Goal: Transaction & Acquisition: Download file/media

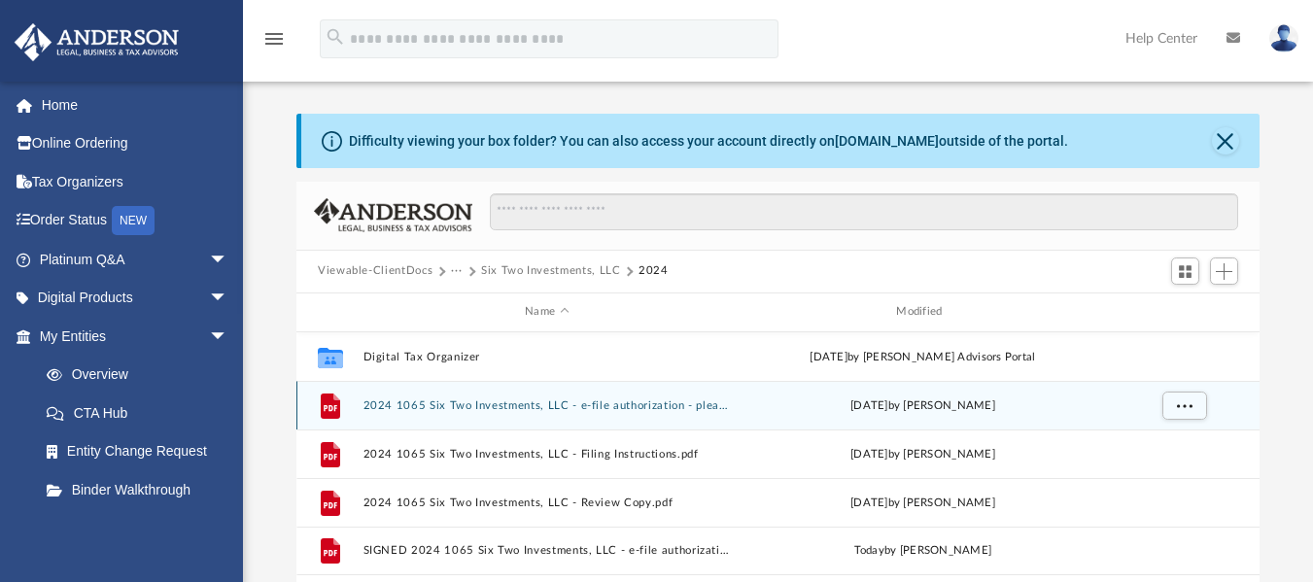
scroll to position [427, 948]
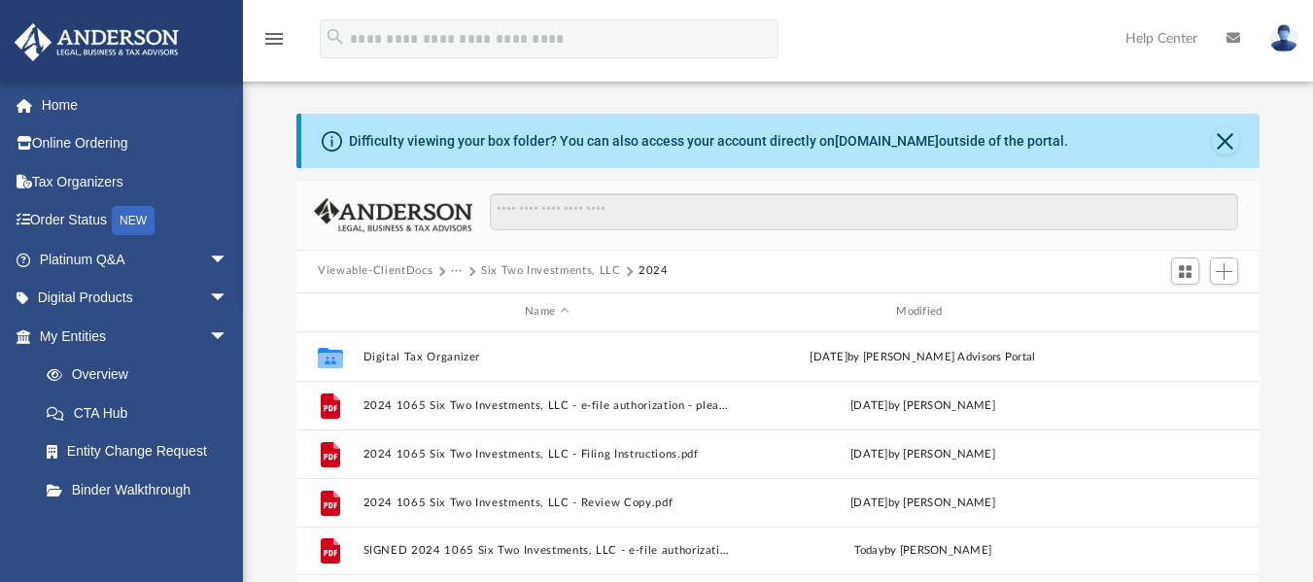
click at [581, 272] on button "Six Two Investments, LLC" at bounding box center [551, 270] width 140 height 17
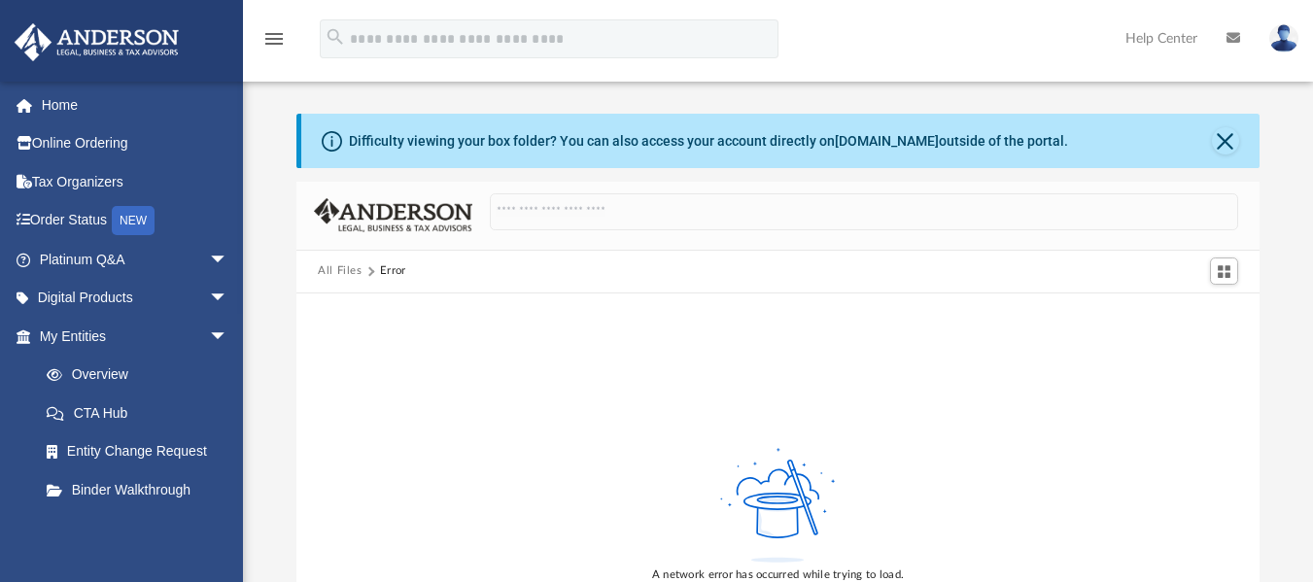
click at [349, 256] on div "All Files Error" at bounding box center [777, 272] width 963 height 43
click at [340, 271] on button "All Files" at bounding box center [340, 270] width 45 height 17
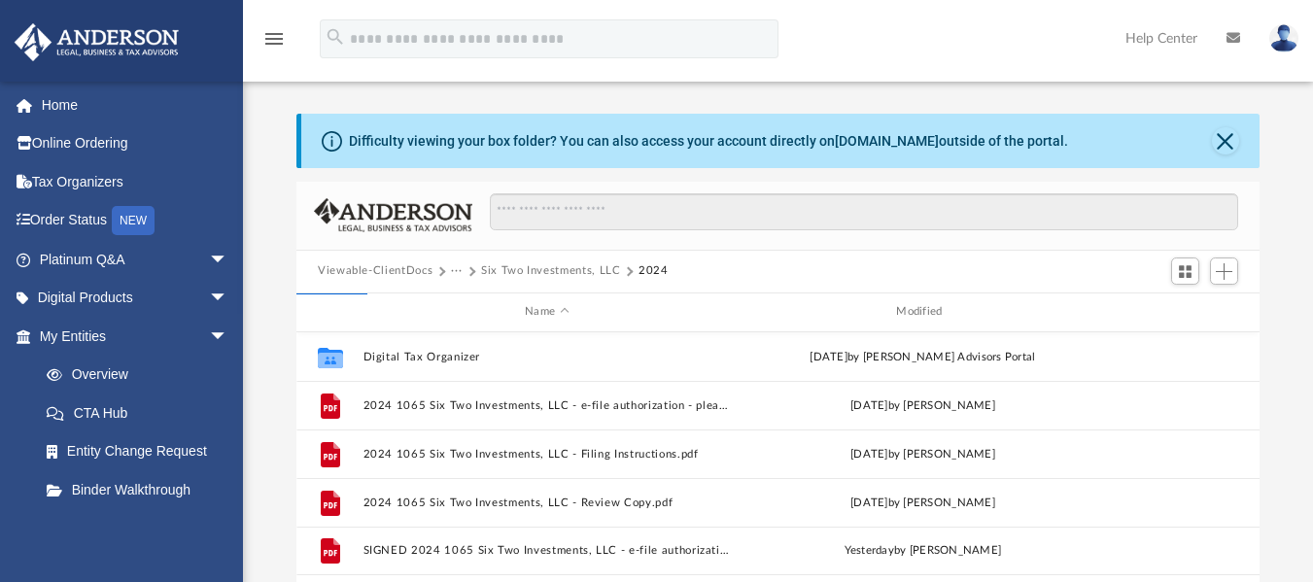
click at [340, 271] on button "Viewable-ClientDocs" at bounding box center [375, 270] width 115 height 17
click at [169, 342] on link "My Entities arrow_drop_down" at bounding box center [136, 336] width 244 height 39
click at [44, 332] on link "My Entities arrow_drop_down" at bounding box center [136, 336] width 244 height 39
click at [209, 334] on span "arrow_drop_down" at bounding box center [228, 337] width 39 height 40
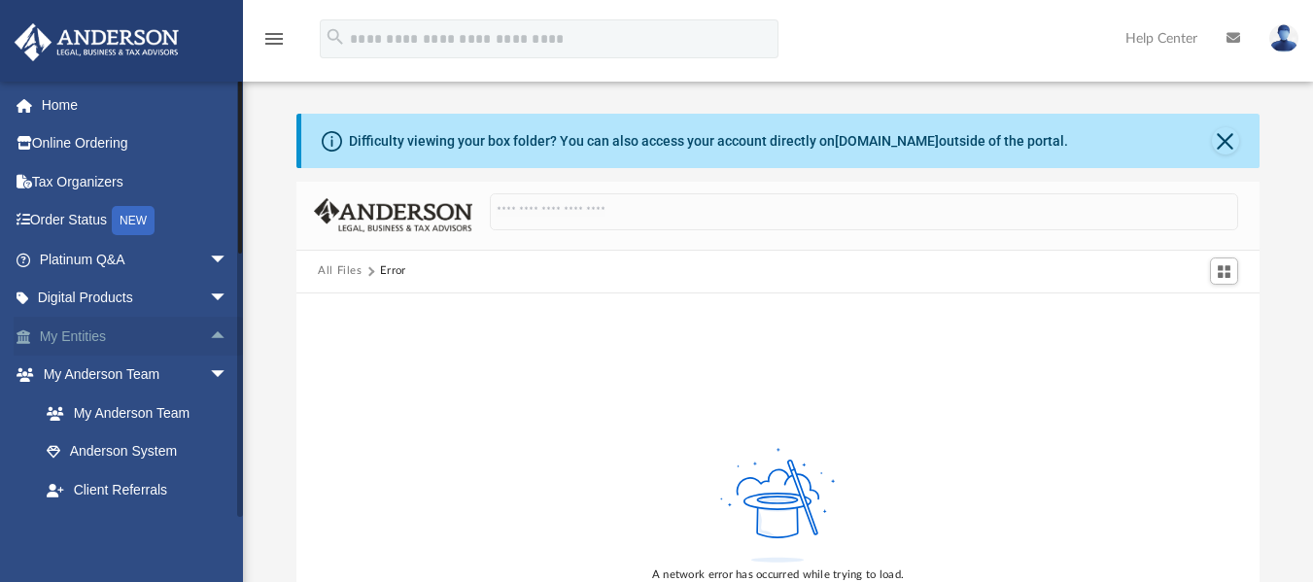
click at [209, 334] on span "arrow_drop_up" at bounding box center [228, 337] width 39 height 40
click at [209, 334] on span "arrow_drop_down" at bounding box center [228, 337] width 39 height 40
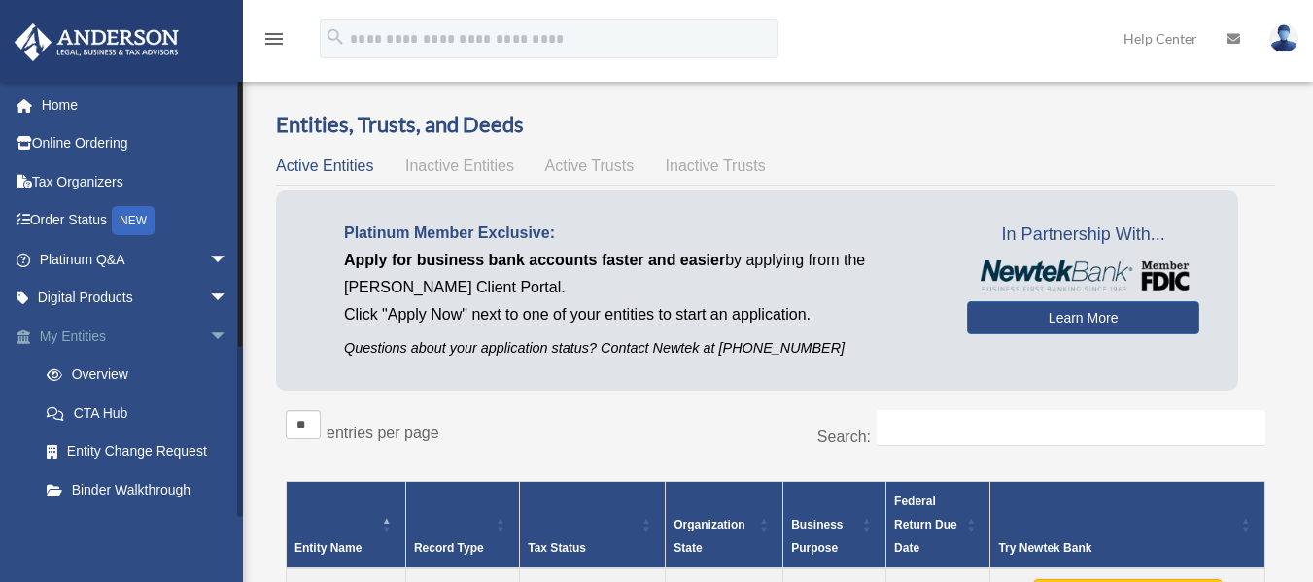
click at [209, 334] on span "arrow_drop_down" at bounding box center [228, 337] width 39 height 40
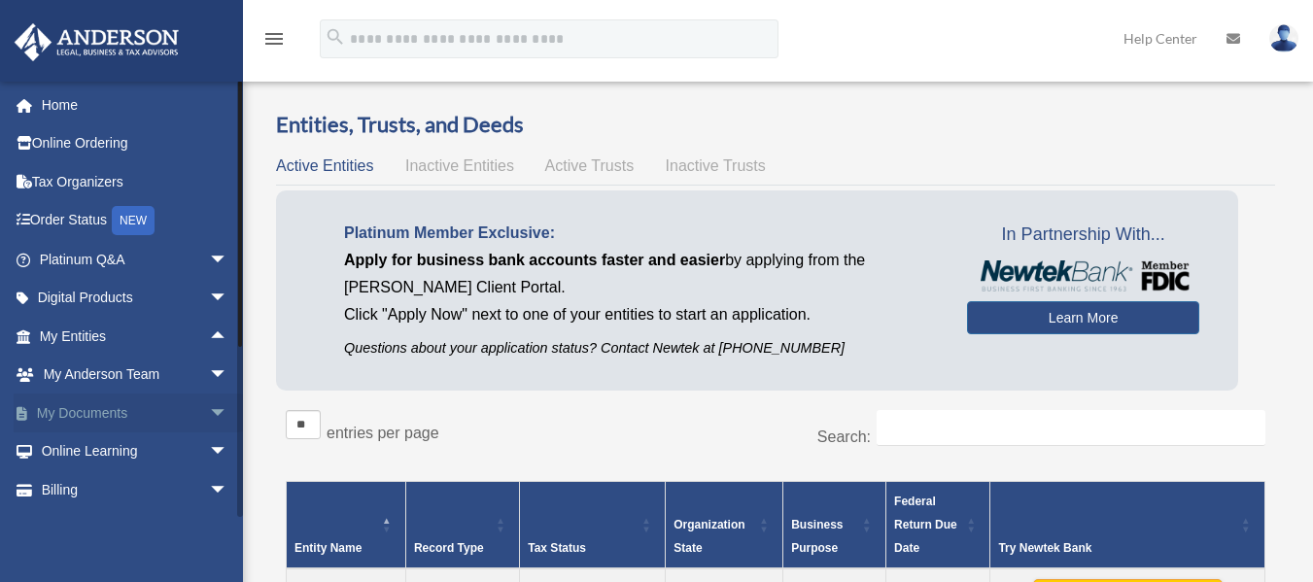
click at [209, 412] on span "arrow_drop_down" at bounding box center [228, 413] width 39 height 40
click at [94, 449] on link "Box" at bounding box center [142, 451] width 230 height 39
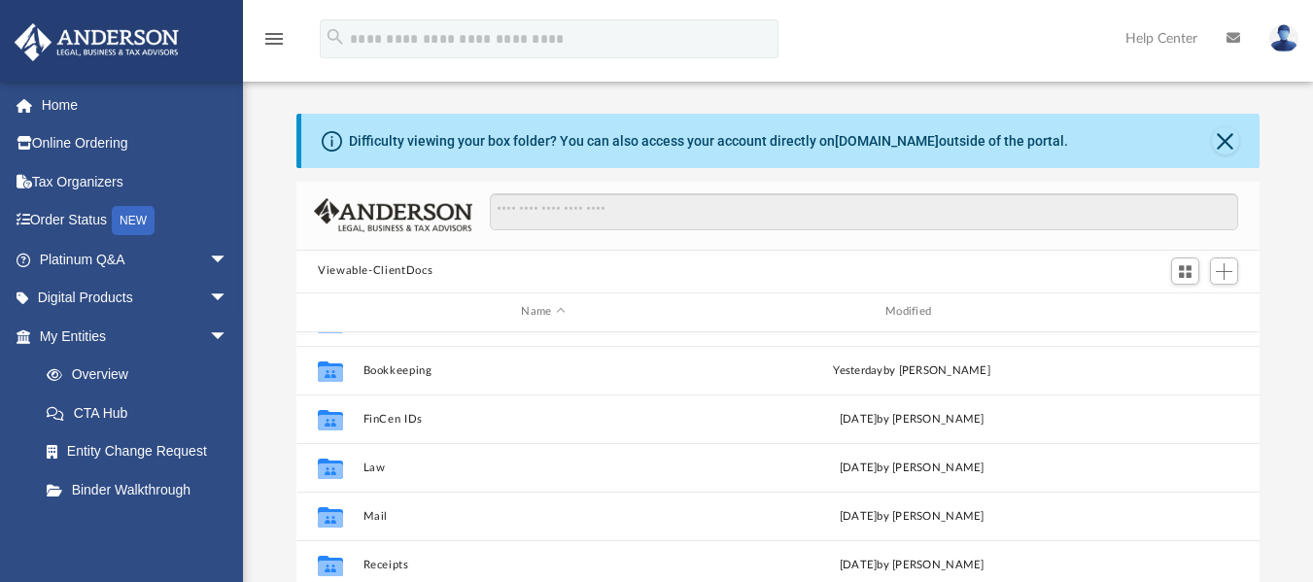
scroll to position [509, 0]
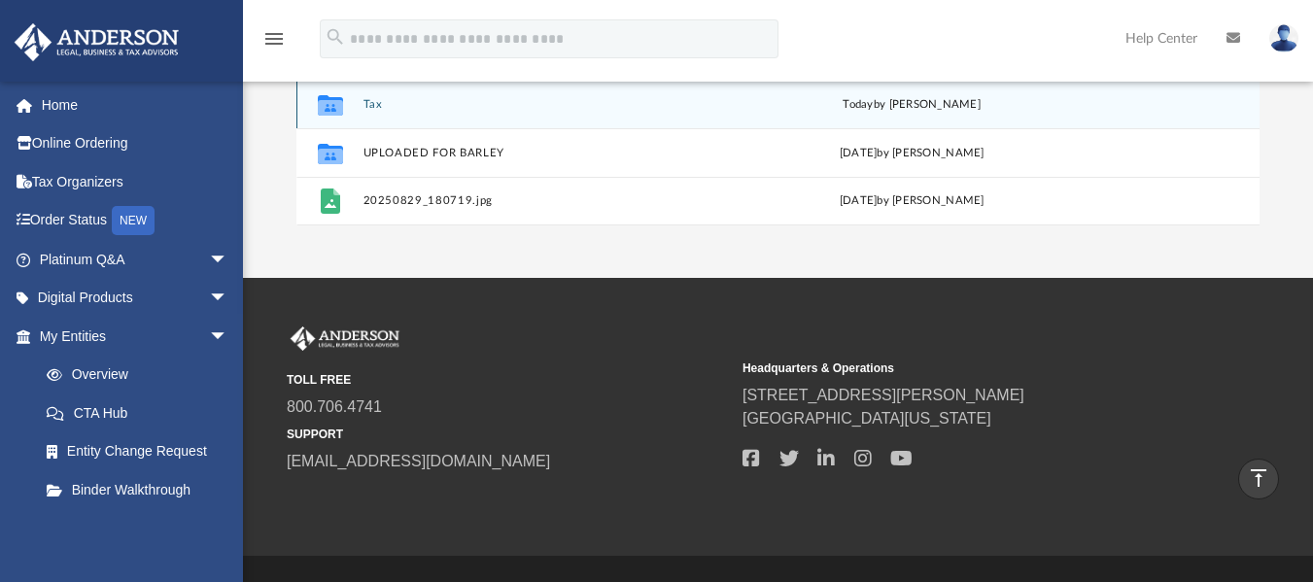
click at [353, 105] on div "Collaborated Folder" at bounding box center [330, 103] width 49 height 31
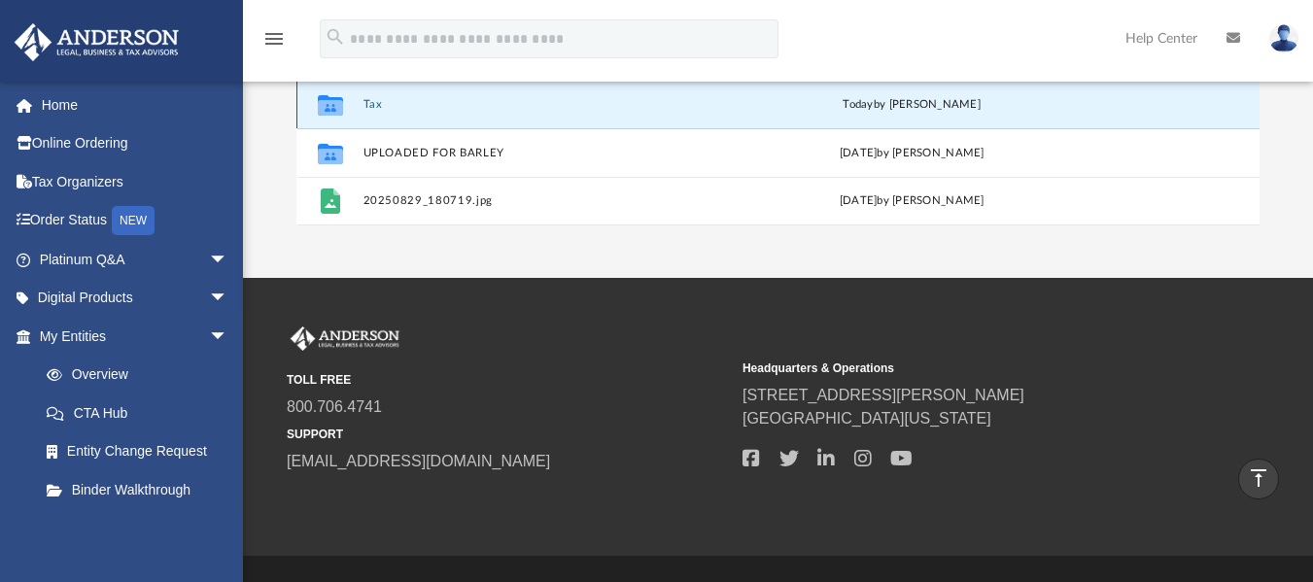
click at [353, 105] on div "Collaborated Folder" at bounding box center [330, 103] width 49 height 31
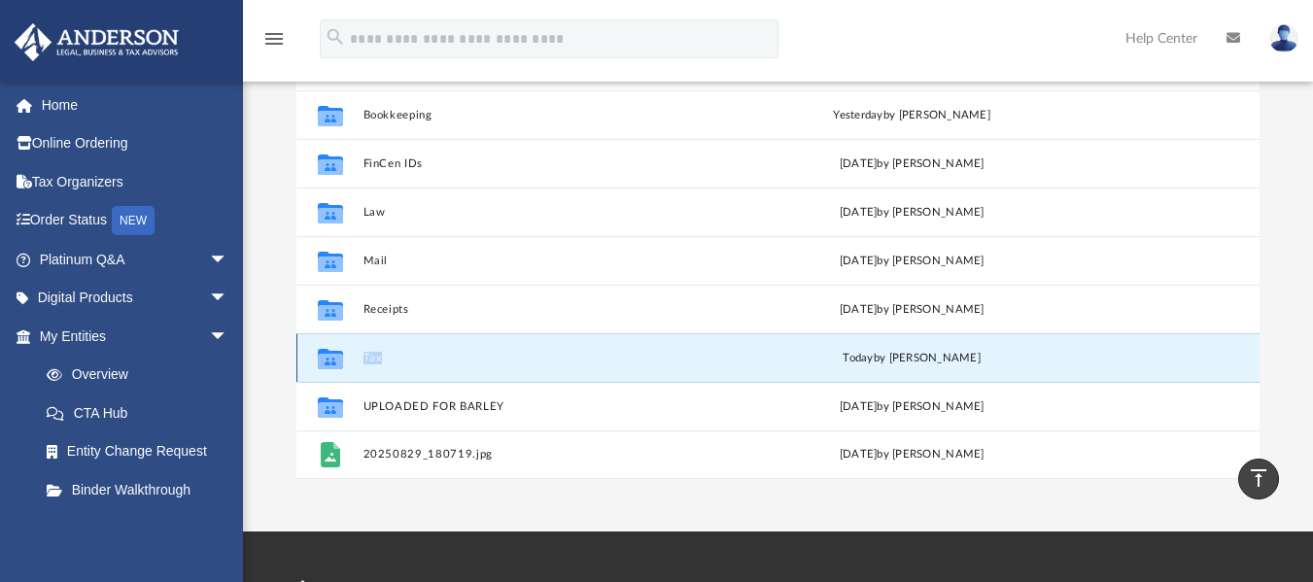
scroll to position [257, 0]
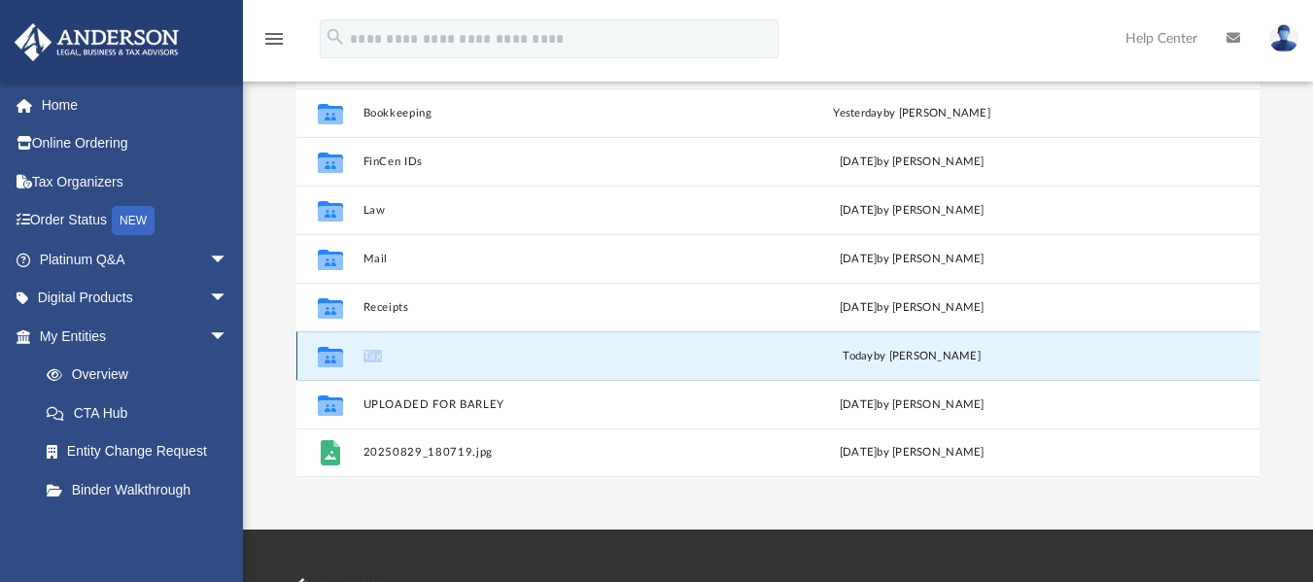
click at [411, 360] on button "Tax" at bounding box center [543, 355] width 360 height 13
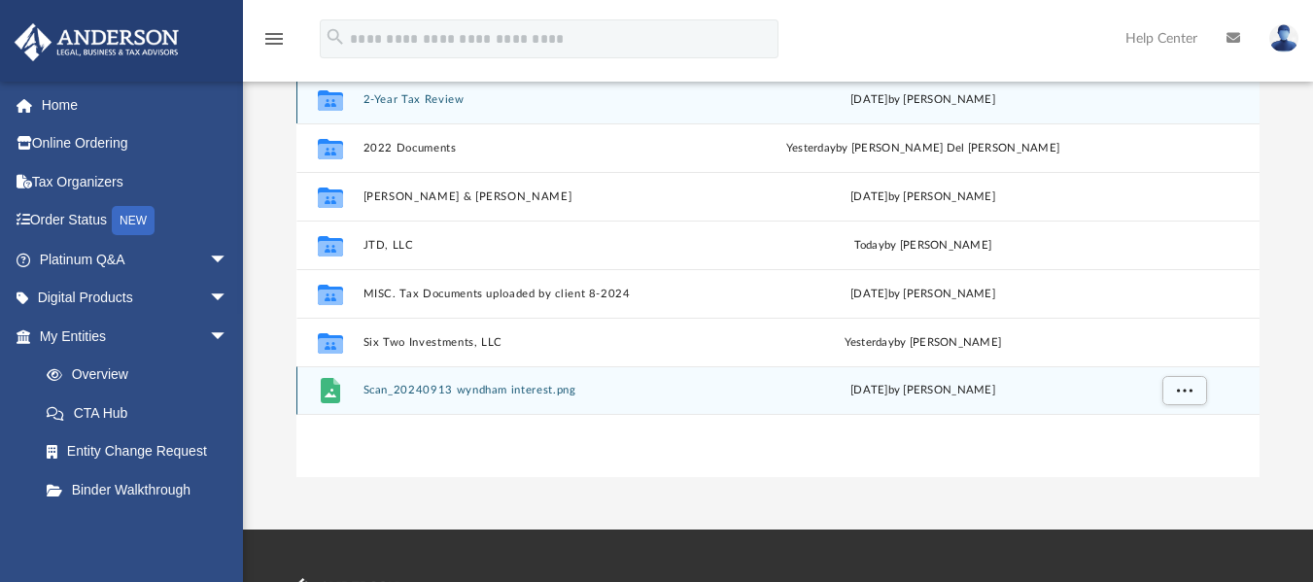
scroll to position [0, 0]
click at [411, 360] on div "Collaborated Folder 2-Year Tax Review [DATE] by [PERSON_NAME] Collaborated Fold…" at bounding box center [777, 245] width 963 height 340
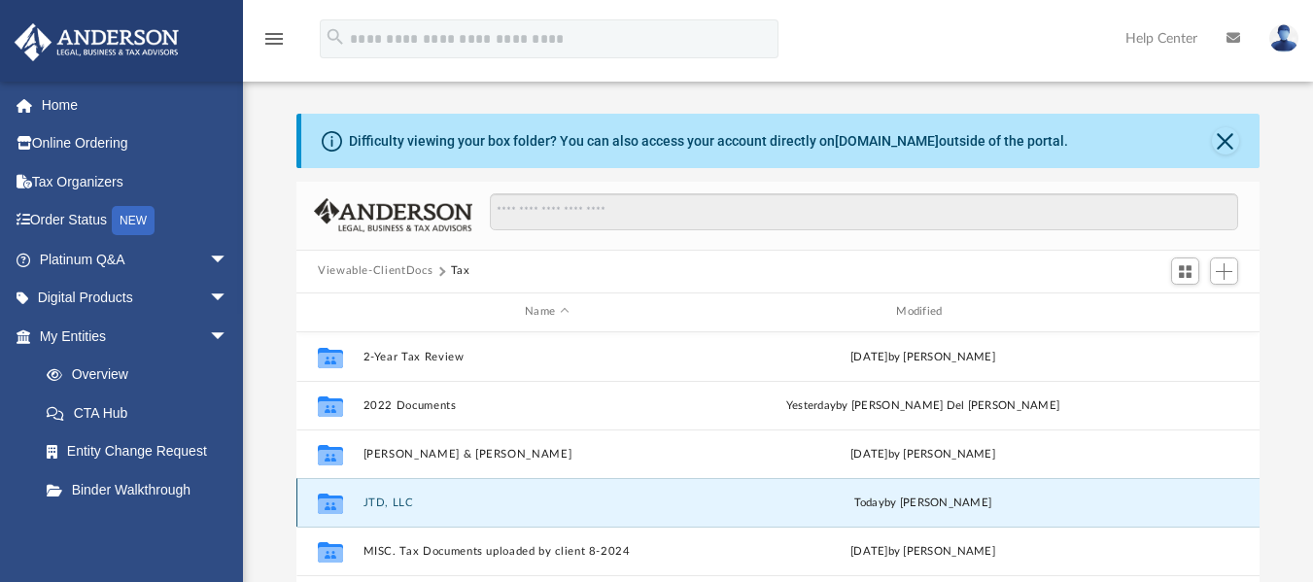
click at [383, 507] on button "JTD, LLC" at bounding box center [546, 501] width 367 height 13
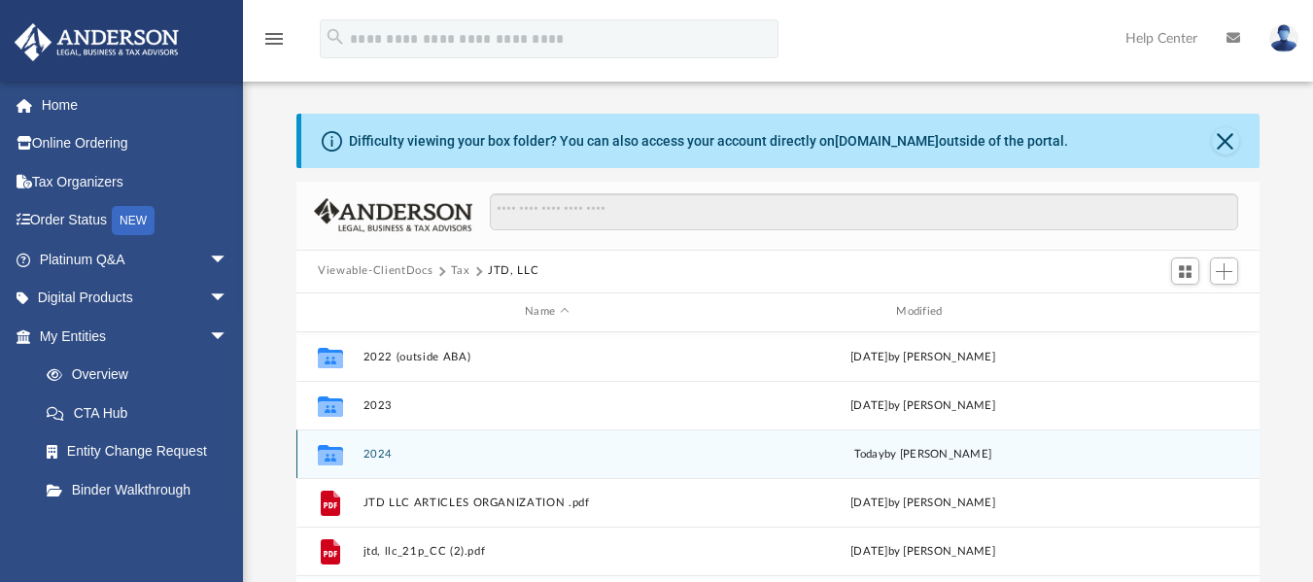
drag, startPoint x: 1319, startPoint y: 108, endPoint x: 364, endPoint y: 457, distance: 1016.7
click at [364, 457] on button "2024" at bounding box center [546, 453] width 367 height 13
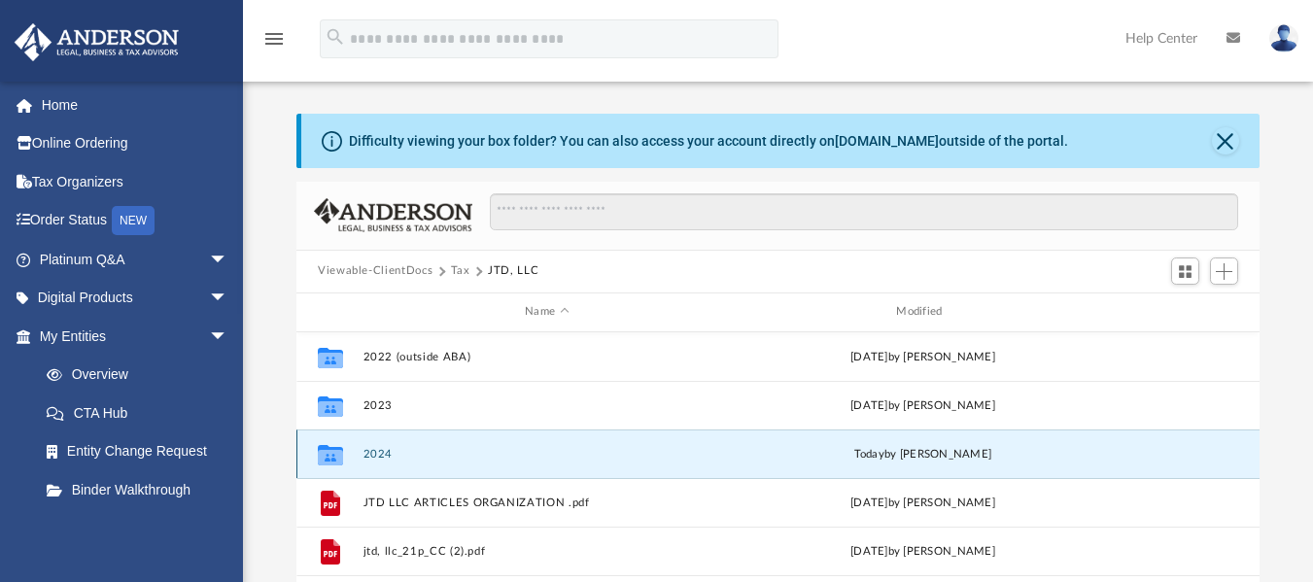
click at [364, 457] on button "2024" at bounding box center [546, 453] width 367 height 13
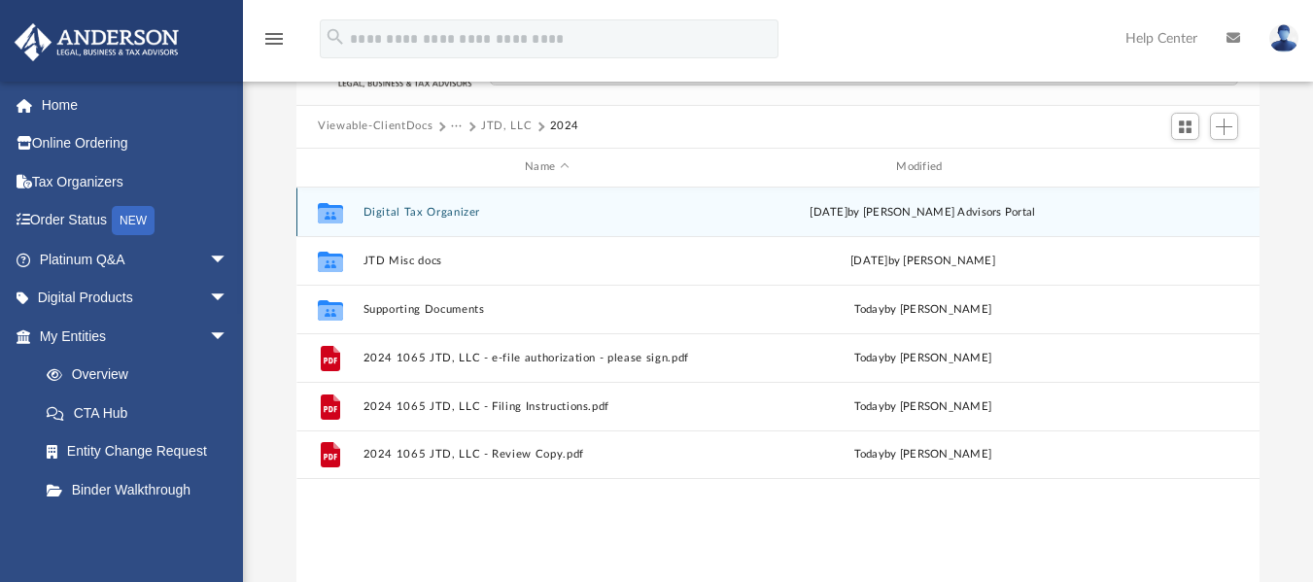
scroll to position [163, 0]
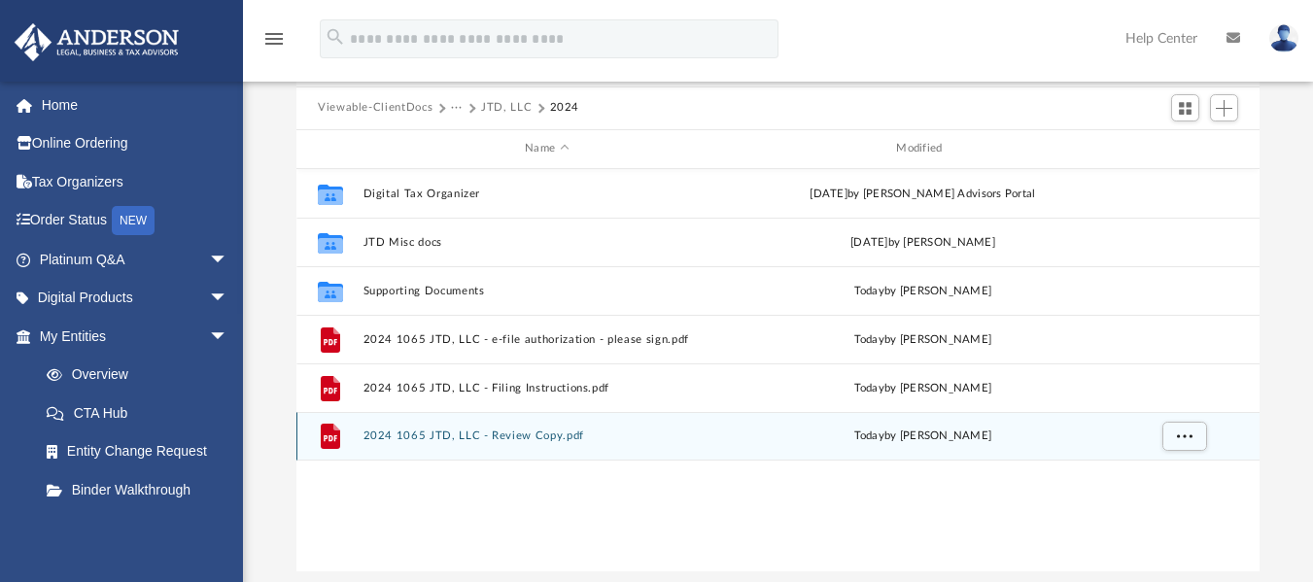
click at [411, 434] on button "2024 1065 JTD, LLC - Review Copy.pdf" at bounding box center [546, 435] width 367 height 13
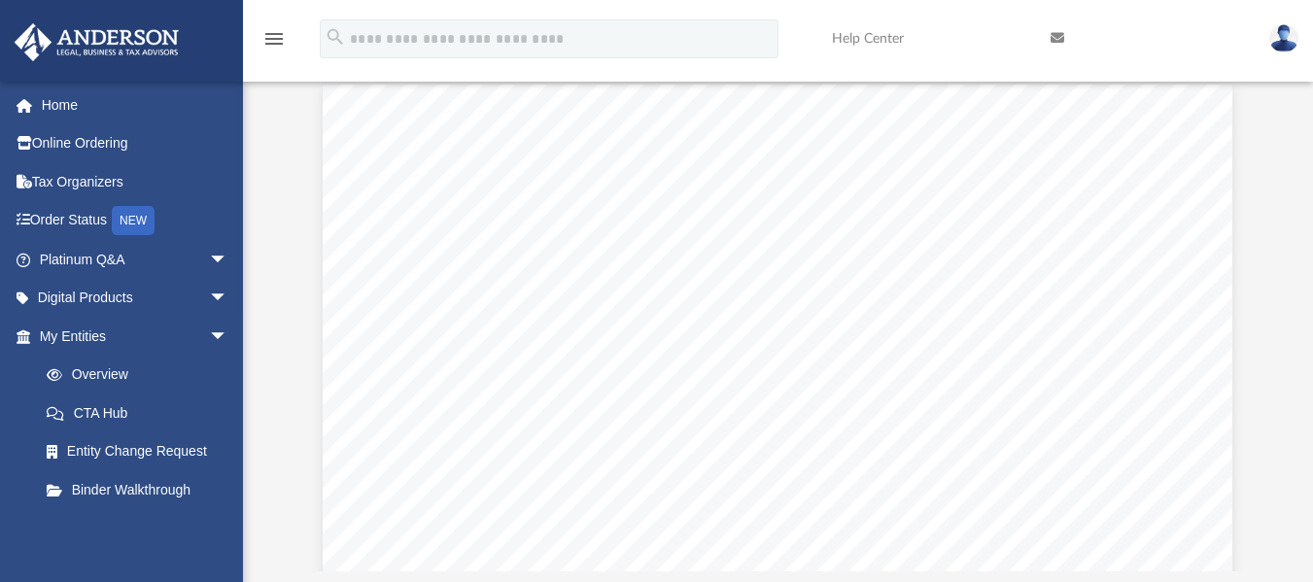
drag, startPoint x: 1325, startPoint y: 149, endPoint x: 799, endPoint y: 352, distance: 564.4
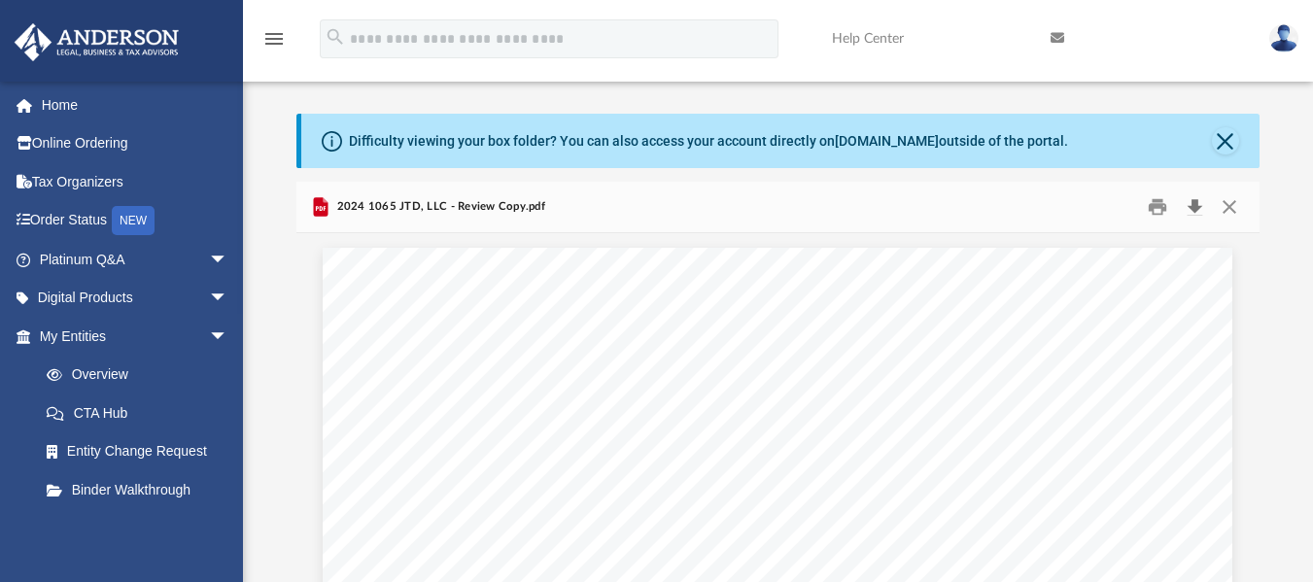
click at [1196, 210] on button "Download" at bounding box center [1194, 206] width 35 height 30
